Goal: Navigation & Orientation: Find specific page/section

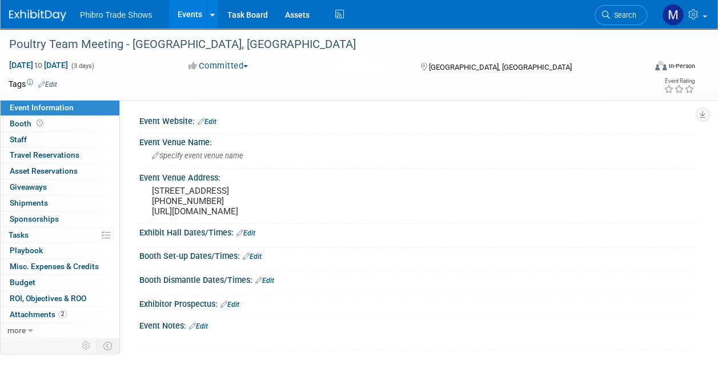
click at [126, 15] on span "Phibro Trade Shows" at bounding box center [116, 14] width 72 height 9
click at [212, 17] on icon at bounding box center [212, 14] width 5 height 7
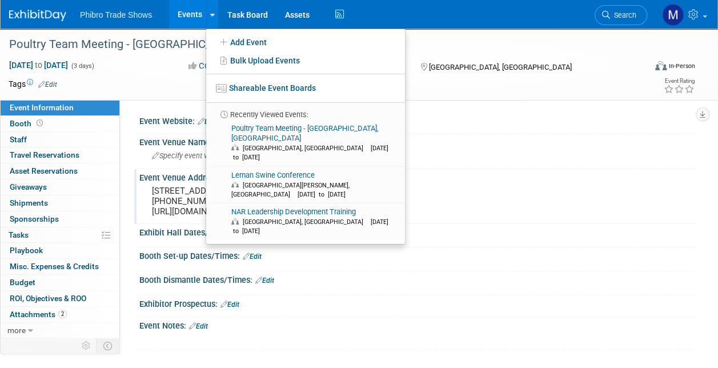
click at [479, 194] on div "Event Venue Address: 2537 North Main Street Fort Worth, TX 76164 817-624-1112 h…" at bounding box center [414, 196] width 561 height 54
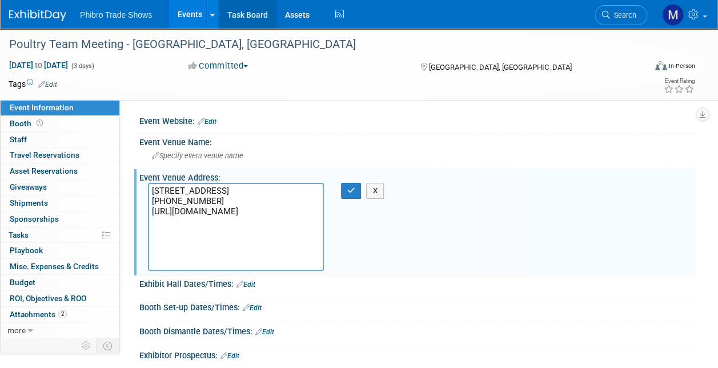
click at [235, 15] on link "Task Board" at bounding box center [248, 14] width 58 height 29
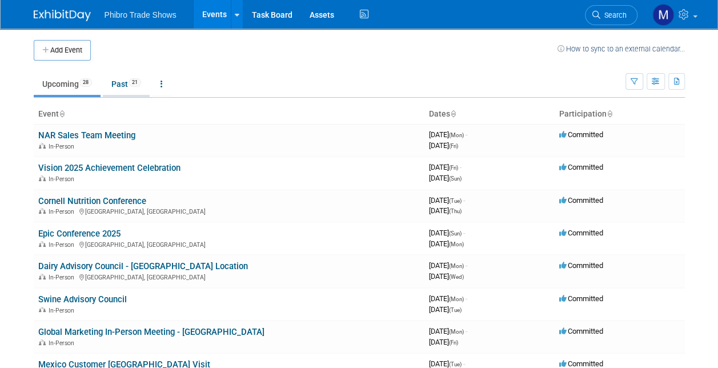
click at [122, 83] on link "Past 21" at bounding box center [126, 84] width 47 height 22
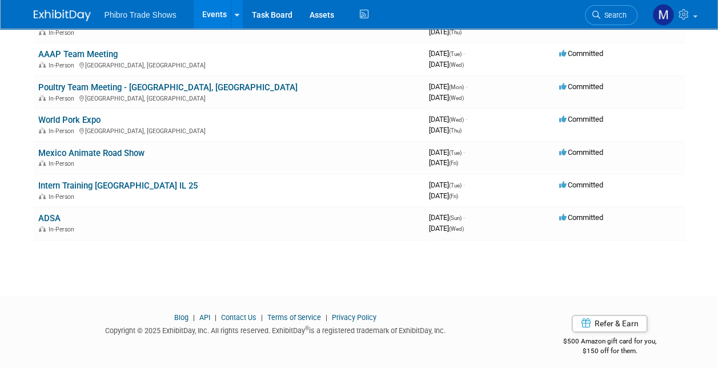
scroll to position [579, 0]
